Goal: Transaction & Acquisition: Book appointment/travel/reservation

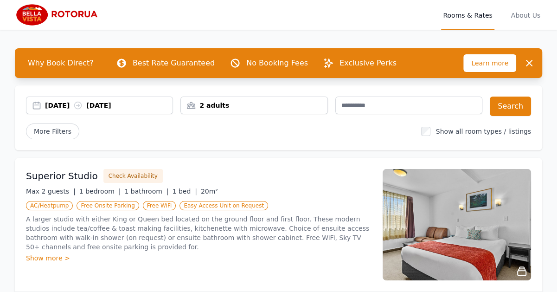
click at [82, 109] on icon at bounding box center [78, 105] width 7 height 7
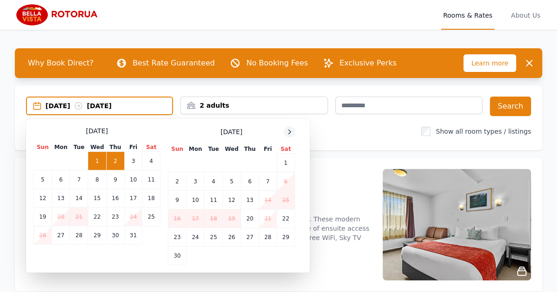
click at [293, 135] on icon at bounding box center [289, 131] width 7 height 7
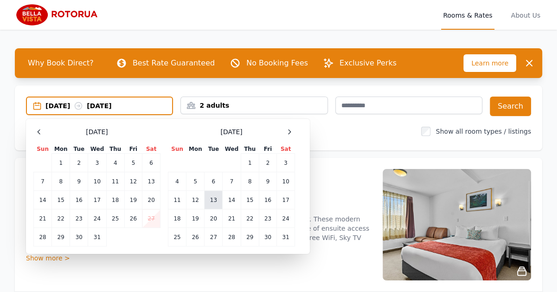
click at [220, 209] on td "13" at bounding box center [213, 200] width 18 height 19
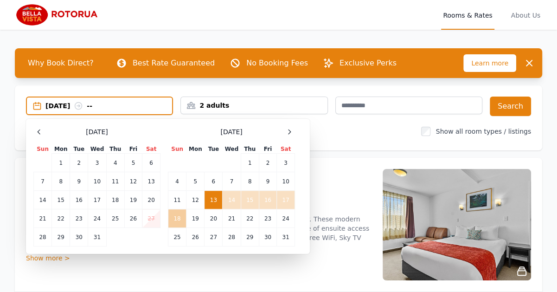
click at [184, 228] on td "18" at bounding box center [177, 218] width 18 height 19
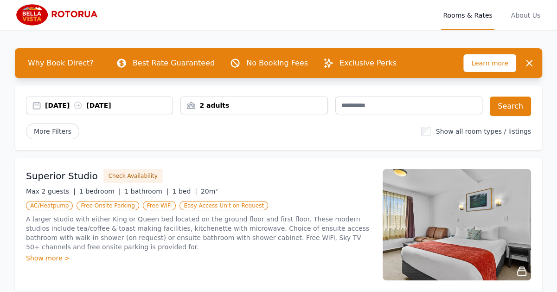
click at [219, 110] on div "2 adults" at bounding box center [254, 105] width 146 height 9
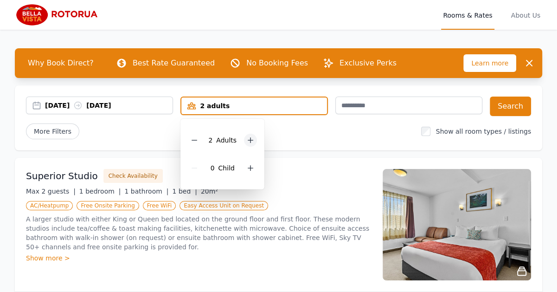
click at [253, 143] on icon at bounding box center [250, 140] width 5 height 5
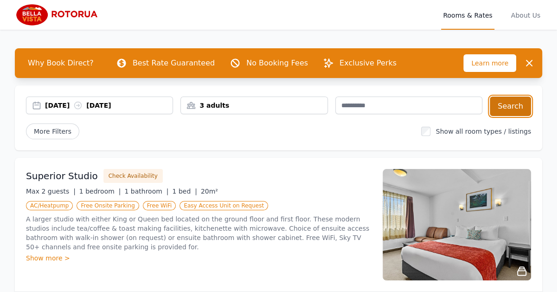
click at [503, 116] on button "Search" at bounding box center [510, 105] width 41 height 19
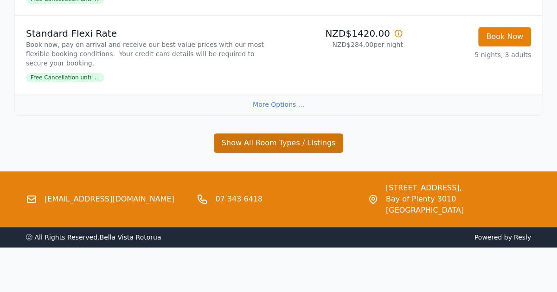
scroll to position [648, 0]
click at [258, 133] on button "Show All Room Types / Listings" at bounding box center [279, 142] width 130 height 19
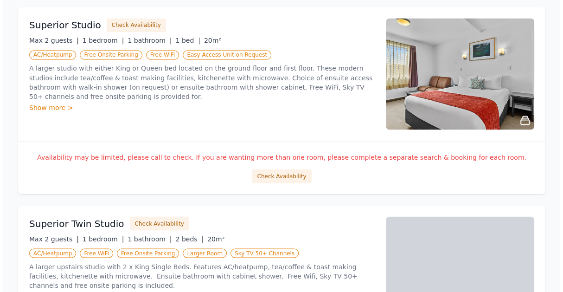
scroll to position [948, 0]
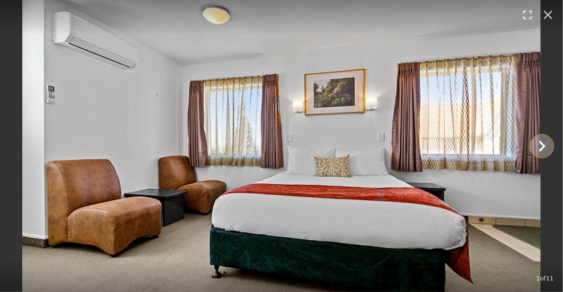
click at [546, 140] on icon "Show slide 2 of 11" at bounding box center [542, 146] width 22 height 22
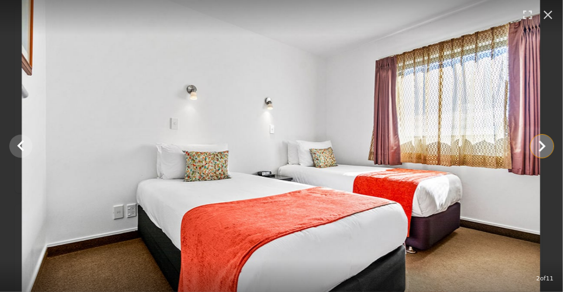
click at [541, 141] on icon "Show slide 3 of 11" at bounding box center [542, 146] width 22 height 22
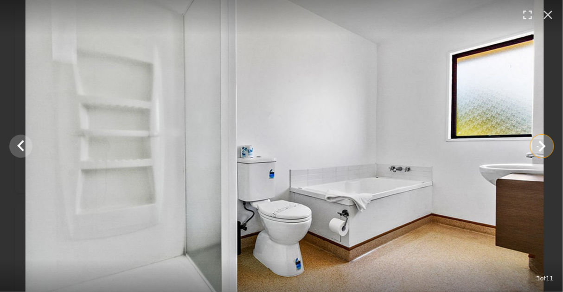
click at [540, 142] on icon "Show slide 4 of 11" at bounding box center [542, 146] width 22 height 22
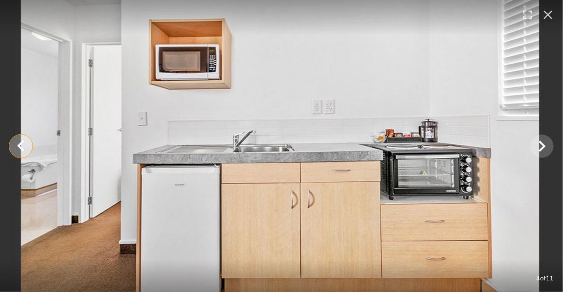
click at [19, 145] on icon "Show slide 3 of 11" at bounding box center [20, 145] width 7 height 11
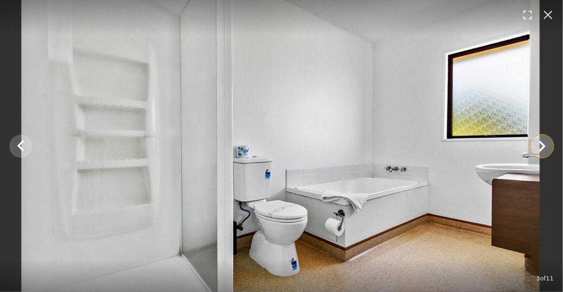
click at [545, 140] on icon "Show slide 4 of 11" at bounding box center [542, 146] width 22 height 22
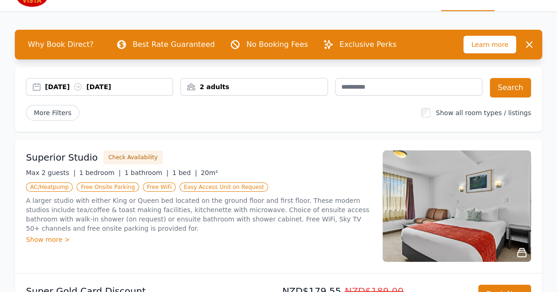
scroll to position [30, 0]
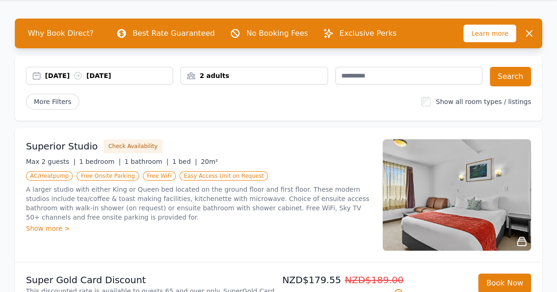
click at [83, 80] on icon at bounding box center [77, 75] width 9 height 9
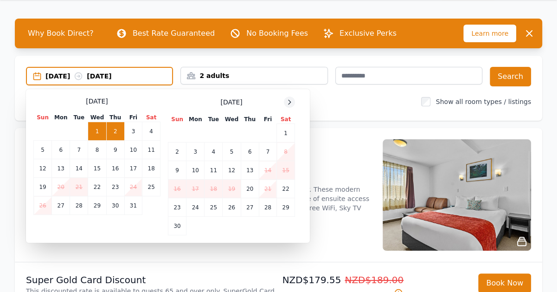
click at [293, 106] on icon at bounding box center [289, 101] width 7 height 7
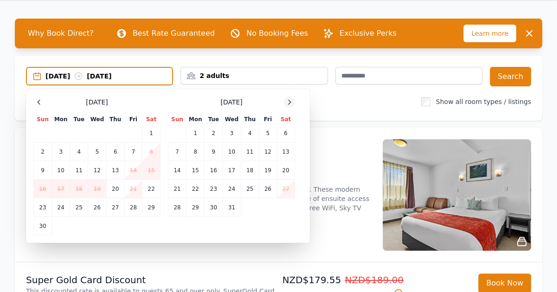
click at [293, 106] on icon at bounding box center [289, 101] width 7 height 7
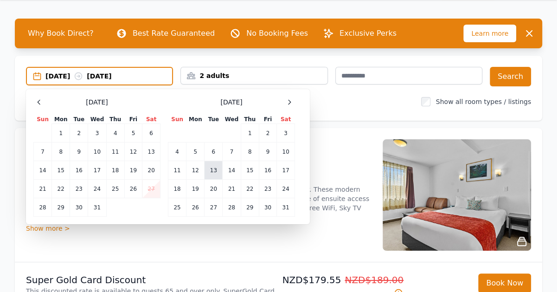
click at [223, 179] on td "13" at bounding box center [213, 170] width 18 height 19
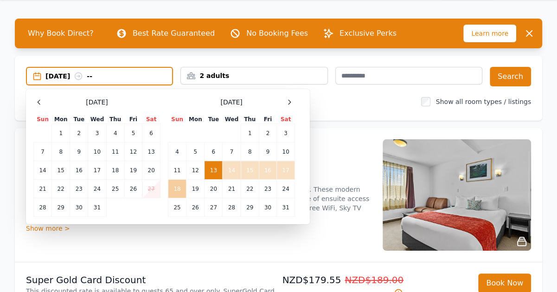
click at [186, 198] on td "18" at bounding box center [177, 188] width 18 height 19
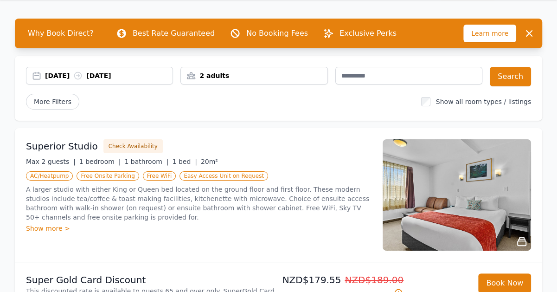
click at [289, 80] on div "2 adults" at bounding box center [254, 75] width 146 height 9
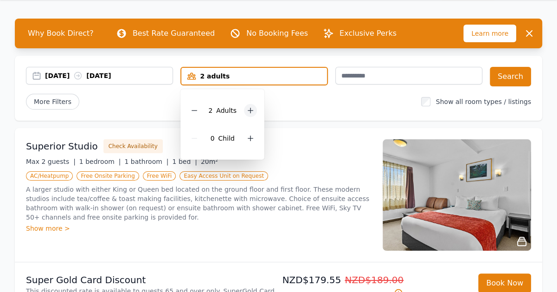
click at [257, 117] on div at bounding box center [250, 110] width 13 height 13
click at [513, 86] on button "Search" at bounding box center [510, 76] width 41 height 19
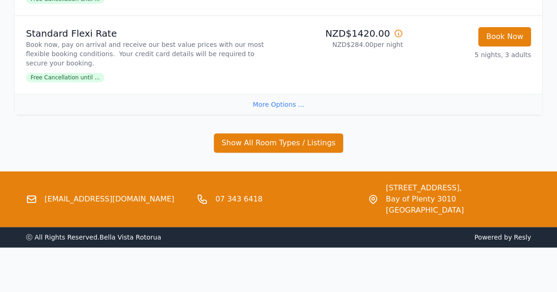
scroll to position [622, 0]
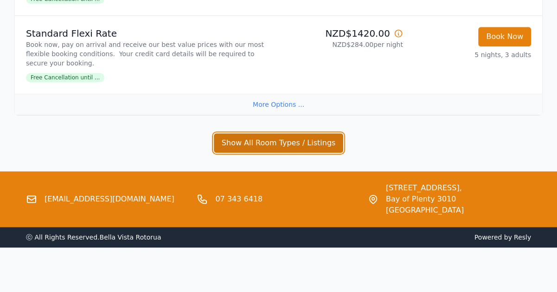
click at [288, 135] on button "Show All Room Types / Listings" at bounding box center [279, 142] width 130 height 19
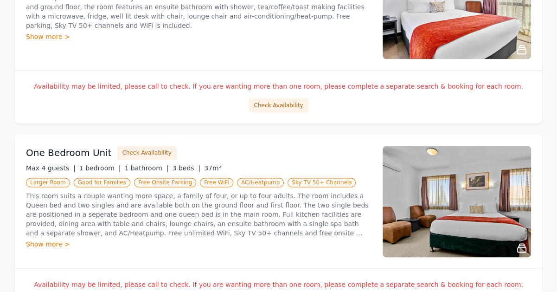
drag, startPoint x: 19, startPoint y: 120, endPoint x: 21, endPoint y: 164, distance: 44.1
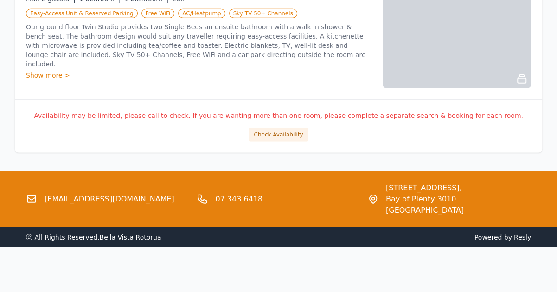
scroll to position [1896, 0]
